Goal: Find specific page/section

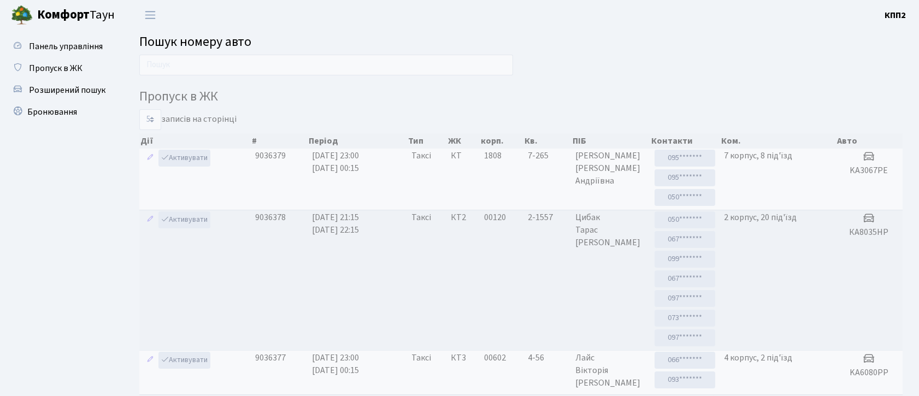
scroll to position [3, 0]
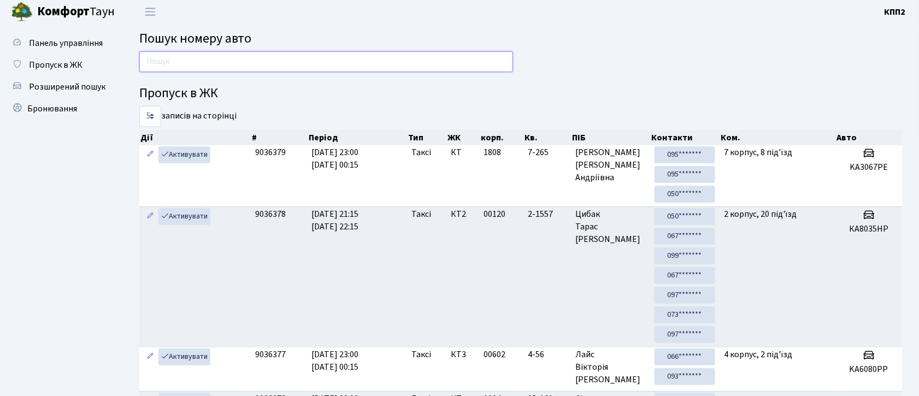
click at [397, 60] on input "text" at bounding box center [326, 61] width 374 height 21
